Goal: Task Accomplishment & Management: Use online tool/utility

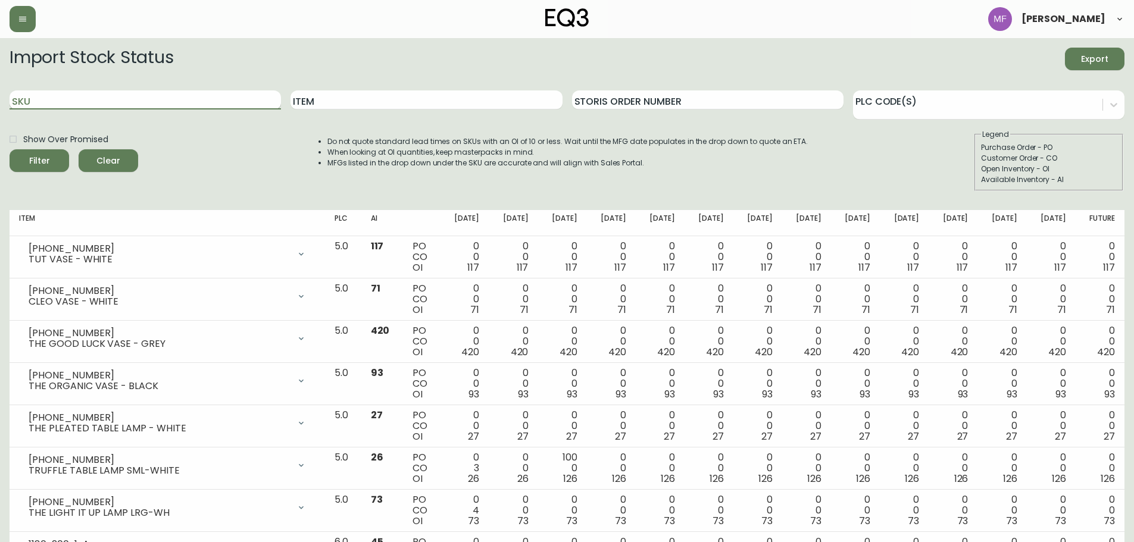
click at [149, 102] on input "SKU" at bounding box center [145, 99] width 271 height 19
paste input "[PHONE_NUMBER]"
click at [10, 149] on button "Filter" at bounding box center [40, 160] width 60 height 23
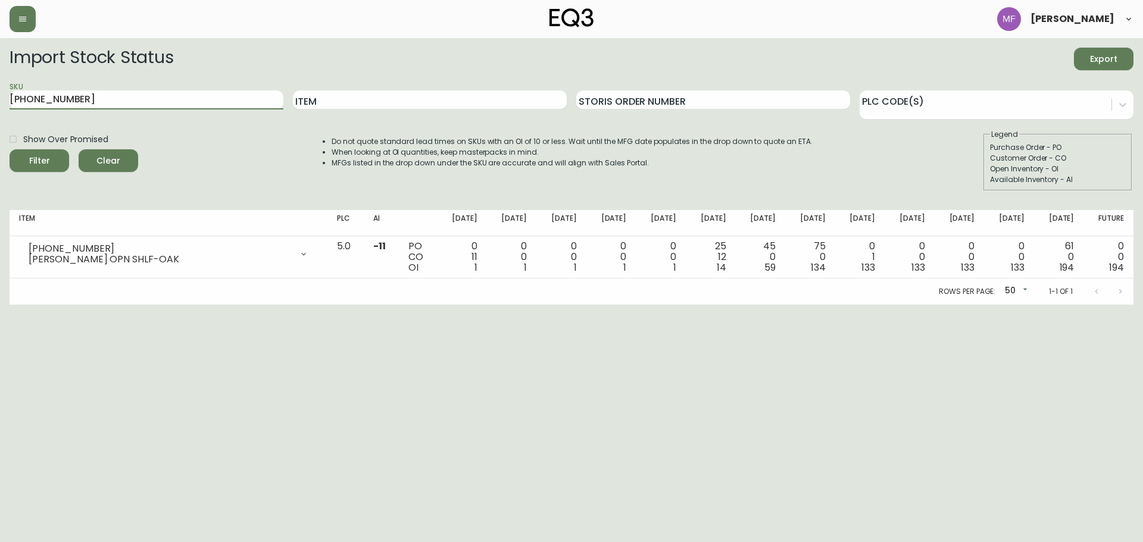
drag, startPoint x: 111, startPoint y: 104, endPoint x: -49, endPoint y: 105, distance: 160.8
click at [0, 105] on html "[PERSON_NAME] Import Stock Status Export SKU [PHONE_NUMBER] Item Storis Order N…" at bounding box center [571, 152] width 1143 height 305
paste input "3020-400-4-B"
click at [10, 149] on button "Filter" at bounding box center [40, 160] width 60 height 23
drag, startPoint x: 112, startPoint y: 99, endPoint x: -32, endPoint y: 76, distance: 145.9
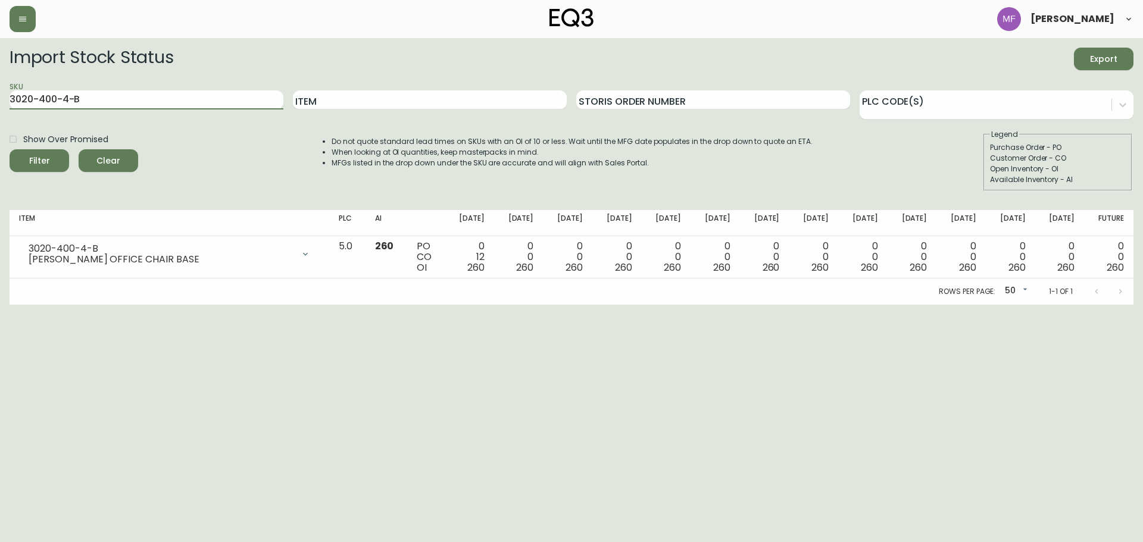
click at [0, 76] on html "[PERSON_NAME] Import Stock Status Export SKU 3020-400-4-B Item Storis Order Num…" at bounding box center [571, 152] width 1143 height 305
paste input "10-25-A"
click at [10, 149] on button "Filter" at bounding box center [40, 160] width 60 height 23
drag, startPoint x: 185, startPoint y: 100, endPoint x: -55, endPoint y: 102, distance: 239.9
click at [0, 102] on html "[PERSON_NAME] Import Stock Status Export SKU 3020-410-25-A Item Storis Order Nu…" at bounding box center [571, 152] width 1143 height 305
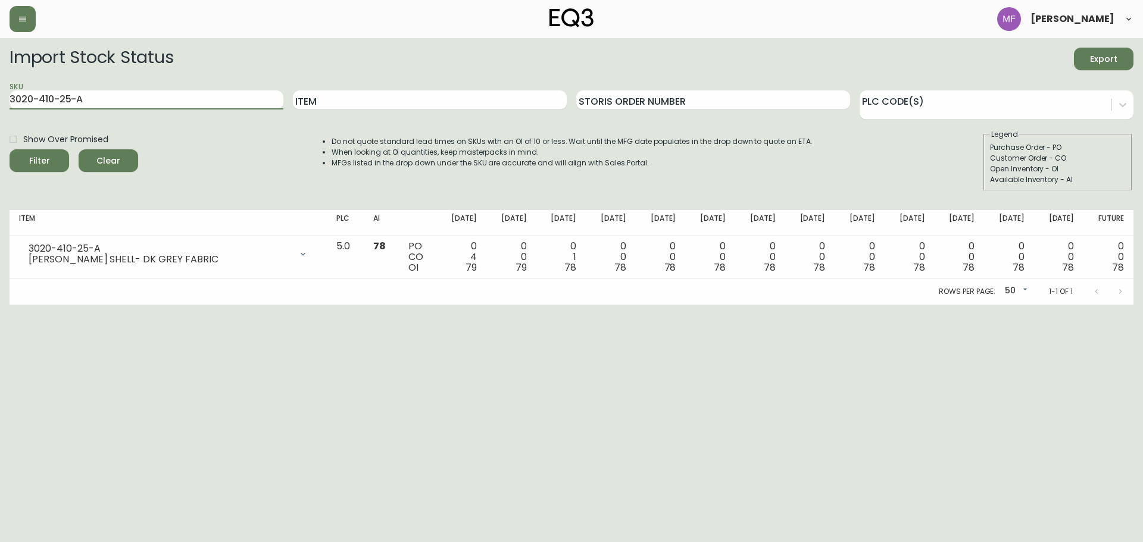
paste input "[PHONE_NUMBER]"
type input "[PHONE_NUMBER]"
click at [10, 149] on button "Filter" at bounding box center [40, 160] width 60 height 23
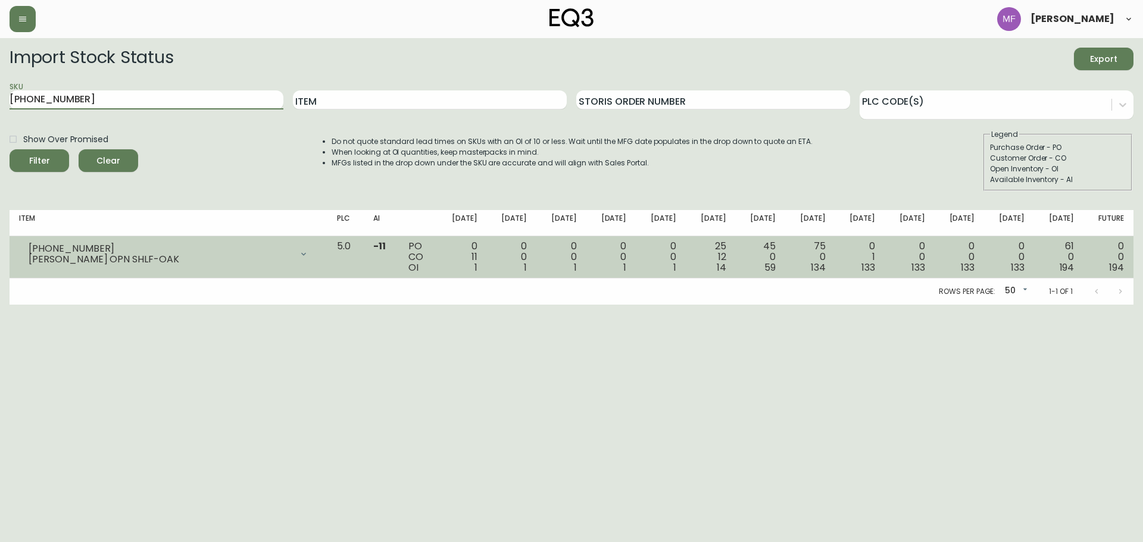
click at [308, 257] on icon at bounding box center [304, 254] width 10 height 10
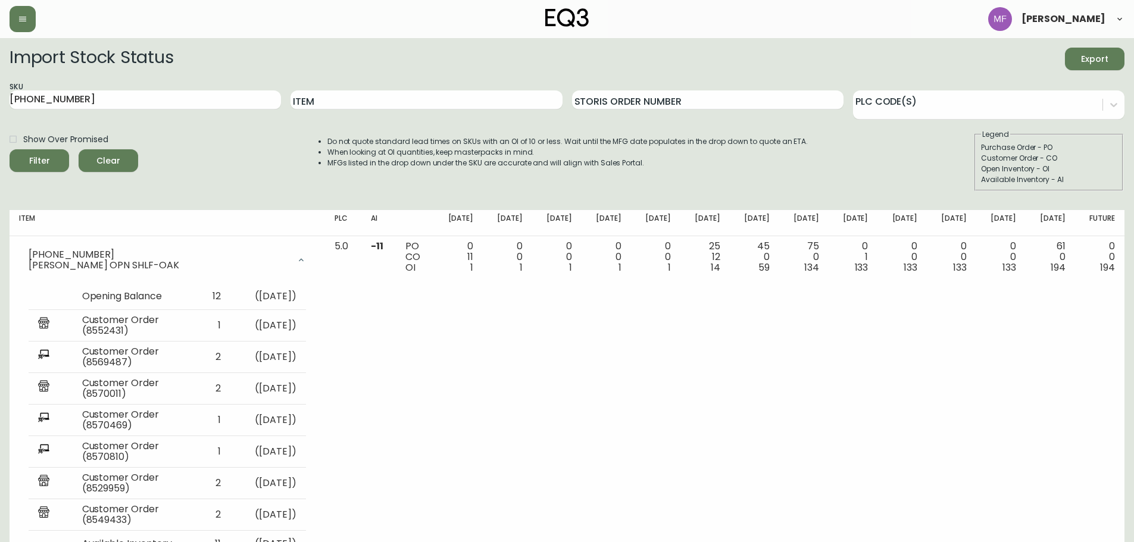
click at [130, 163] on button "Clear" at bounding box center [109, 160] width 60 height 23
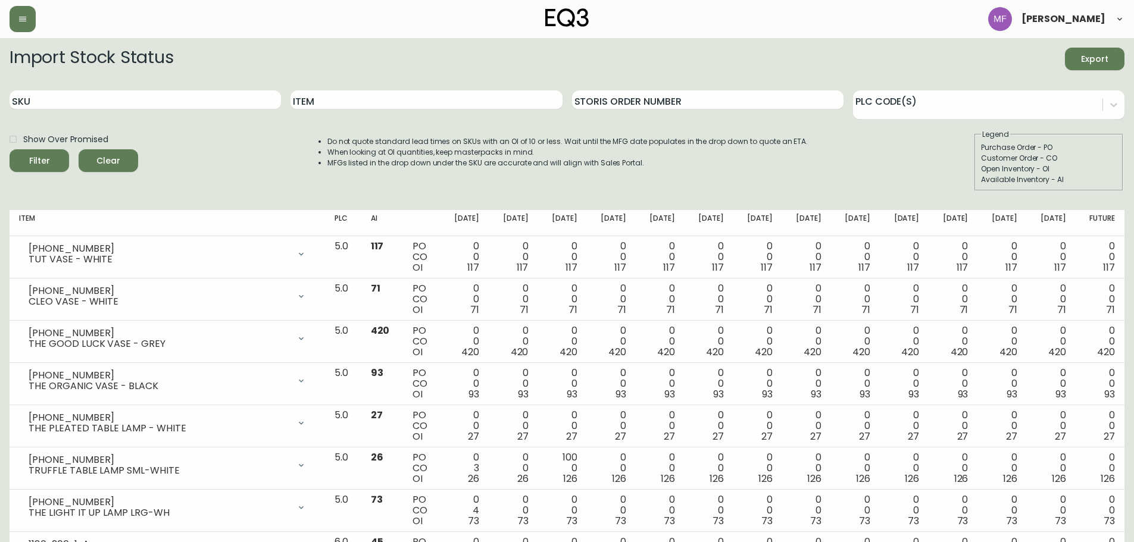
click at [12, 138] on input "Show Over Promised" at bounding box center [13, 139] width 20 height 20
checkbox input "true"
click at [52, 154] on span "Filter" at bounding box center [39, 161] width 40 height 15
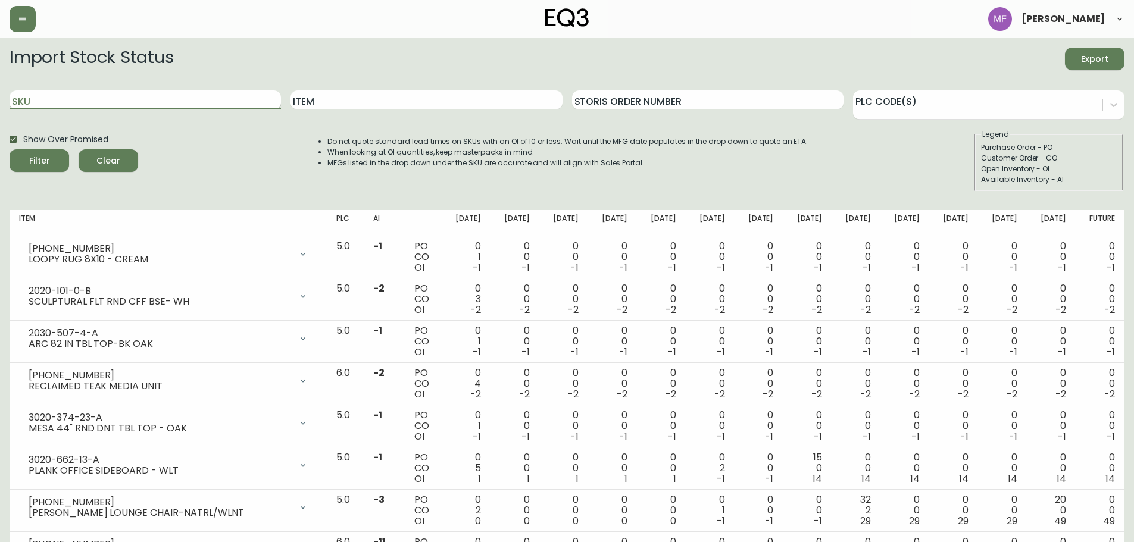
click at [101, 102] on input "SKU" at bounding box center [145, 99] width 271 height 19
paste input "[PHONE_NUMBER]"
type input "[PHONE_NUMBER]"
click at [18, 139] on input "Show Over Promised" at bounding box center [13, 139] width 20 height 20
checkbox input "false"
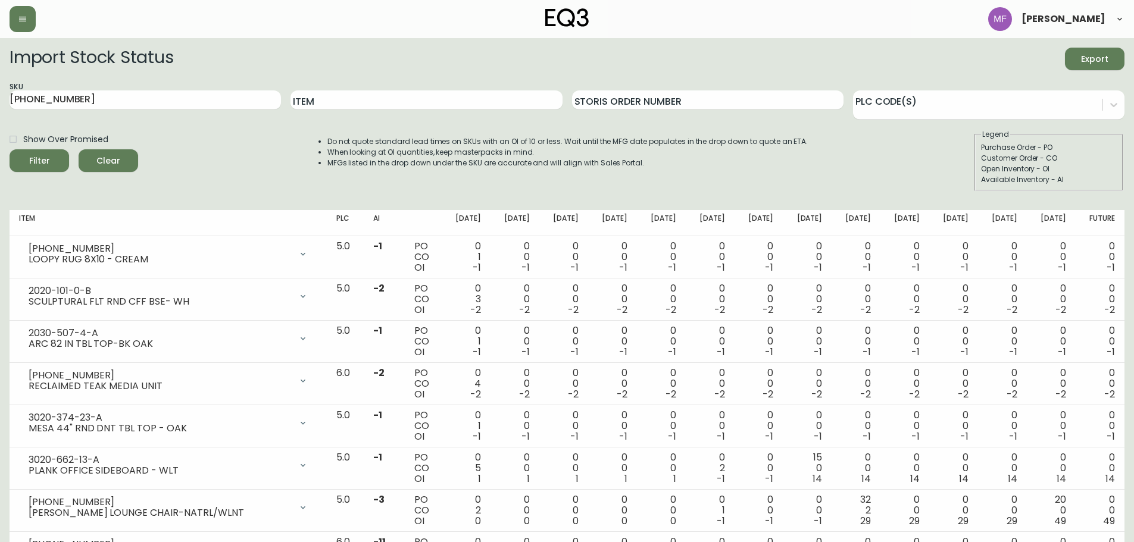
click at [83, 158] on button "Clear" at bounding box center [109, 160] width 60 height 23
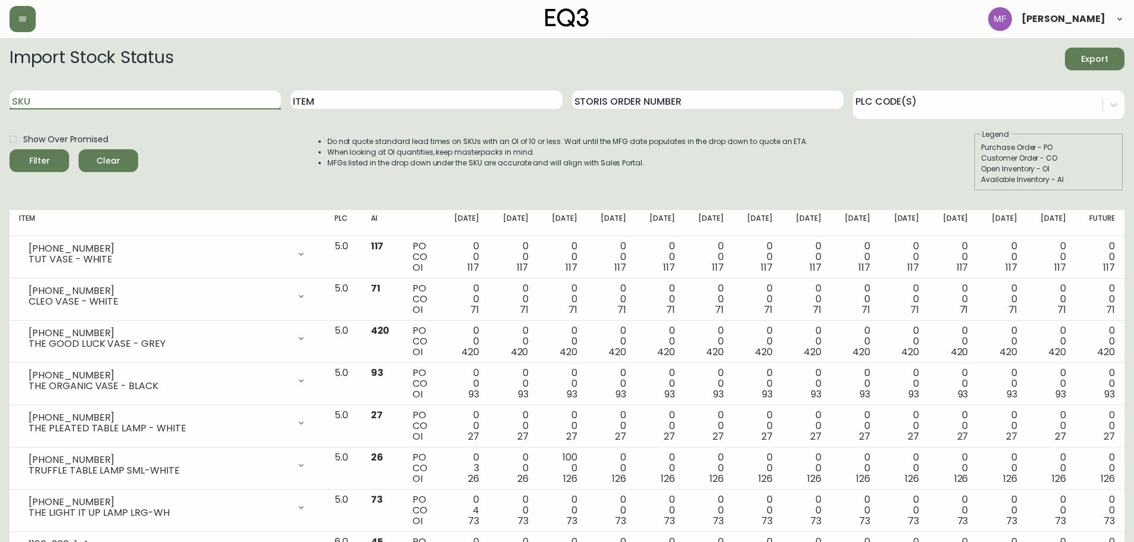
click at [94, 98] on input "SKU" at bounding box center [145, 99] width 271 height 19
paste input "[PHONE_NUMBER]"
click at [10, 149] on button "Filter" at bounding box center [40, 160] width 60 height 23
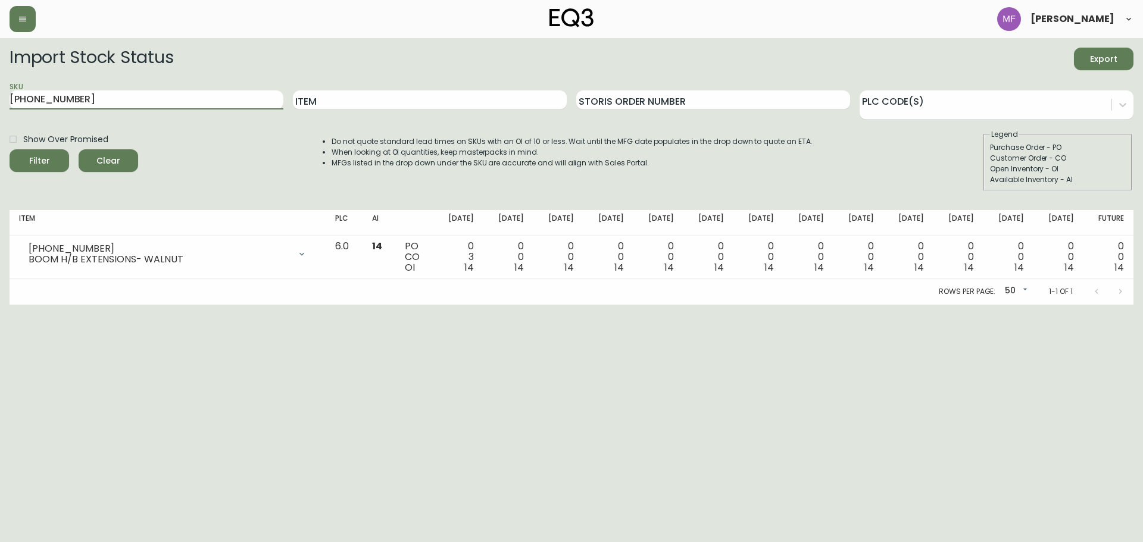
drag, startPoint x: 133, startPoint y: 96, endPoint x: -63, endPoint y: 106, distance: 195.5
click at [0, 106] on html "[PERSON_NAME] Import Stock Status Export SKU [PHONE_NUMBER] Item Storis Order N…" at bounding box center [571, 152] width 1143 height 305
paste input "22"
click at [10, 149] on button "Filter" at bounding box center [40, 160] width 60 height 23
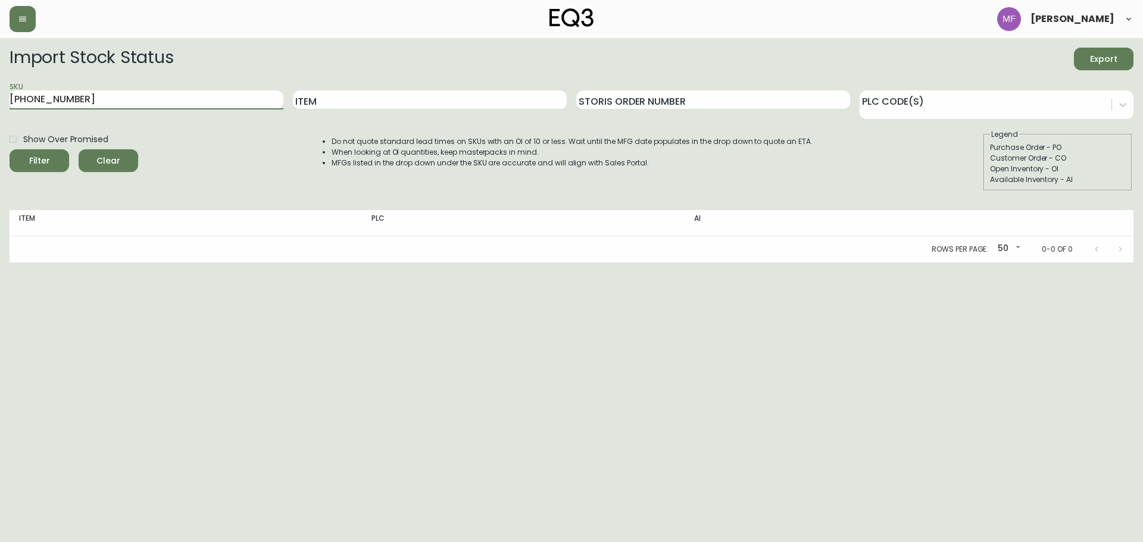
drag, startPoint x: 83, startPoint y: 100, endPoint x: -47, endPoint y: 104, distance: 130.5
click at [0, 104] on html "[PERSON_NAME] Import Stock Status Export SKU [PHONE_NUMBER] Item Storis Order N…" at bounding box center [571, 131] width 1143 height 263
drag, startPoint x: 118, startPoint y: 104, endPoint x: -58, endPoint y: 101, distance: 176.9
click at [0, 101] on html "[PERSON_NAME] Import Stock Status Export SKU [PHONE_NUMBER] Item Storis Order N…" at bounding box center [571, 131] width 1143 height 263
paste input "1"
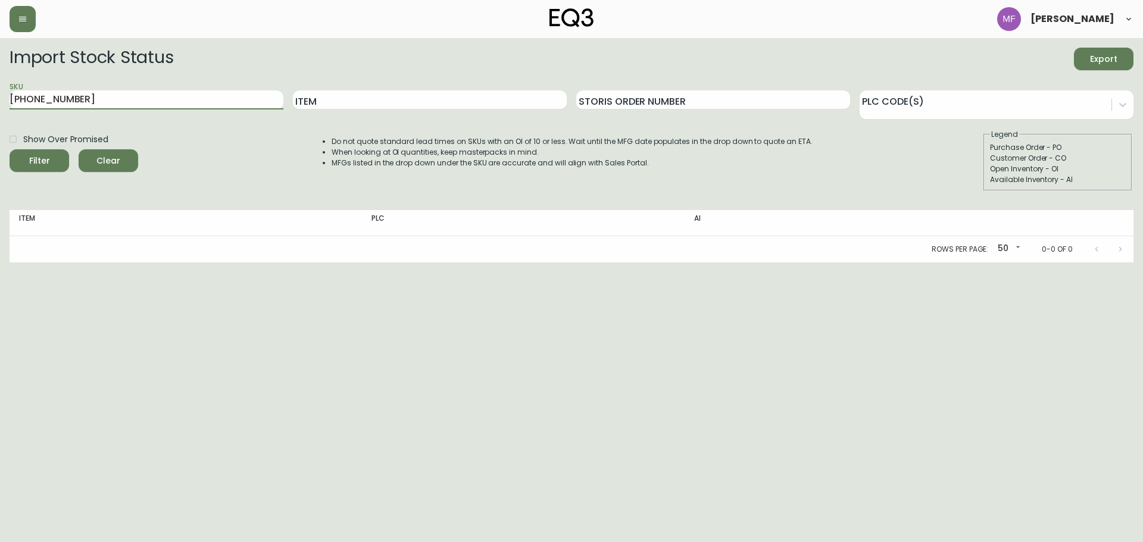
click at [10, 149] on button "Filter" at bounding box center [40, 160] width 60 height 23
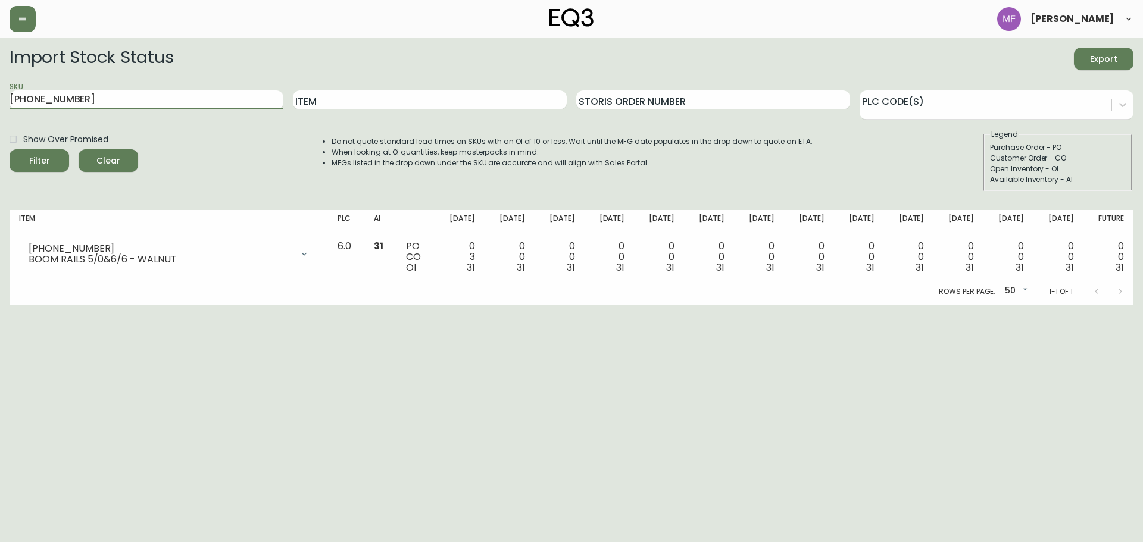
drag, startPoint x: 190, startPoint y: 96, endPoint x: -136, endPoint y: 104, distance: 326.3
click at [0, 104] on html "[PERSON_NAME] Import Stock Status Export SKU [PHONE_NUMBER] Item Storis Order N…" at bounding box center [571, 152] width 1143 height 305
paste input "9"
click at [10, 149] on button "Filter" at bounding box center [40, 160] width 60 height 23
drag, startPoint x: 149, startPoint y: 96, endPoint x: -7, endPoint y: 96, distance: 156.0
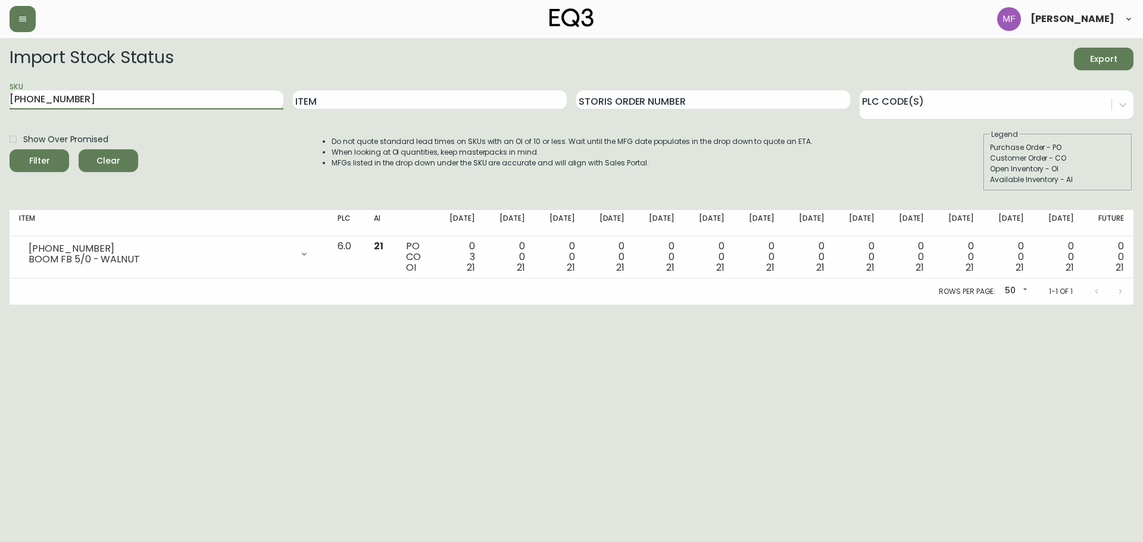
click at [0, 96] on html "[PERSON_NAME] Import Stock Status Export SKU [PHONE_NUMBER] Item Storis Order N…" at bounding box center [571, 152] width 1143 height 305
paste input "25"
type input "[PHONE_NUMBER]"
click at [10, 149] on button "Filter" at bounding box center [40, 160] width 60 height 23
